Goal: Use online tool/utility: Utilize a website feature to perform a specific function

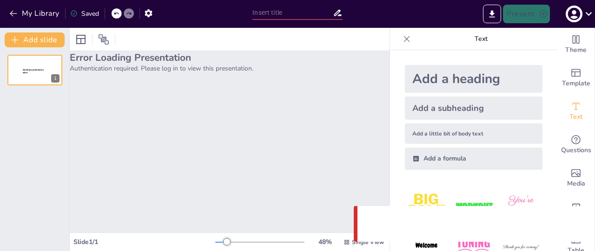
click at [580, 17] on icon "button" at bounding box center [573, 14] width 15 height 15
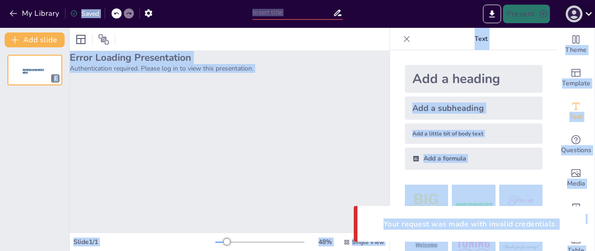
click at [574, 16] on icon "button" at bounding box center [573, 14] width 13 height 13
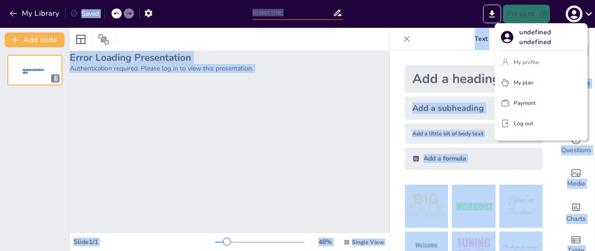
click at [528, 62] on p "My profile" at bounding box center [525, 62] width 25 height 8
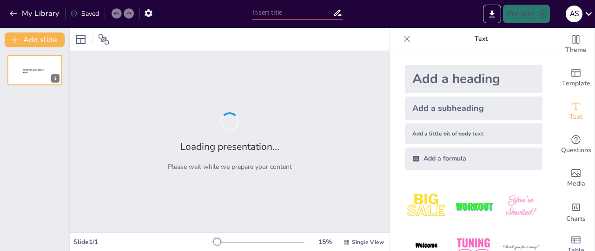
type input "New Sendsteps"
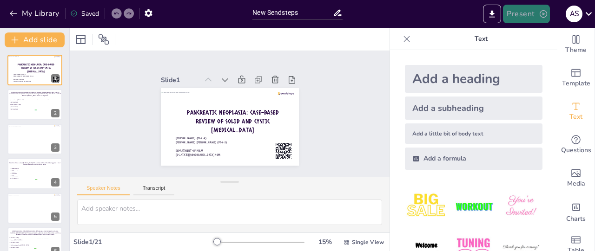
click at [513, 13] on button "Present" at bounding box center [526, 14] width 46 height 19
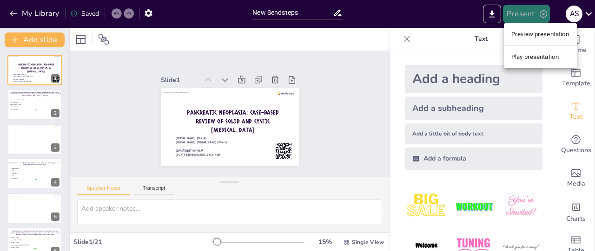
click at [513, 13] on div at bounding box center [297, 125] width 595 height 251
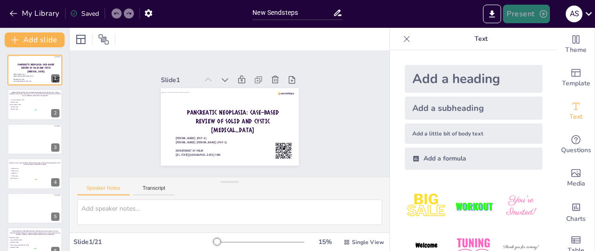
click at [516, 19] on button "Present" at bounding box center [526, 14] width 46 height 19
click at [524, 17] on button "Present" at bounding box center [526, 14] width 46 height 19
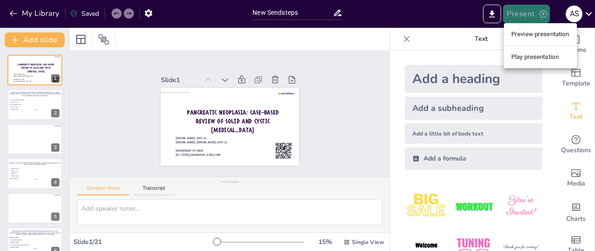
click at [524, 17] on div at bounding box center [297, 125] width 595 height 251
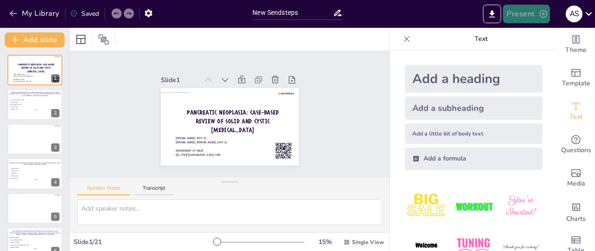
click at [524, 17] on button "Present" at bounding box center [526, 14] width 46 height 19
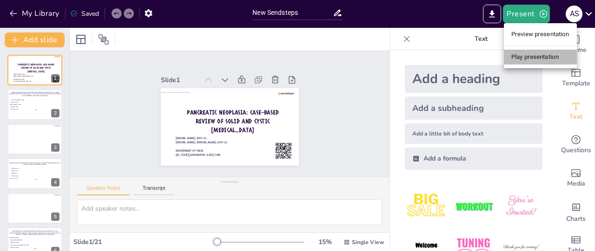
click at [525, 59] on li "Play presentation" at bounding box center [540, 57] width 73 height 15
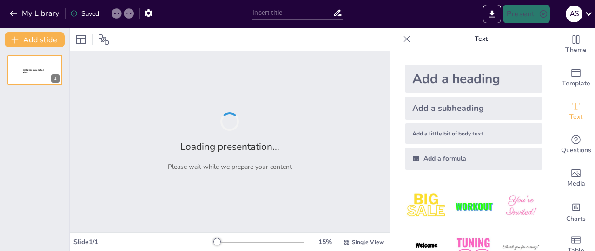
type input "New Sendsteps"
